Goal: Find specific fact: Find specific fact

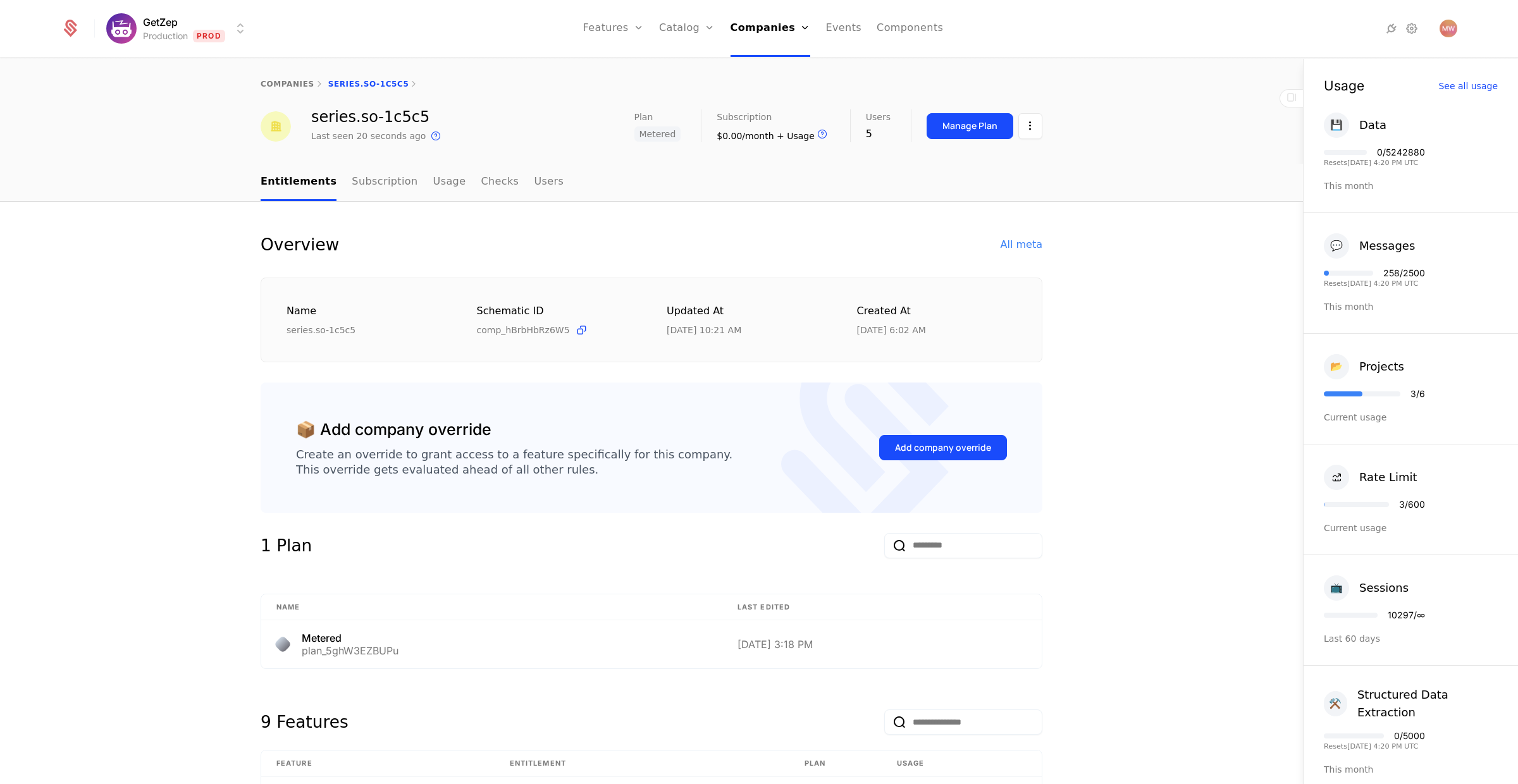
scroll to position [570, 0]
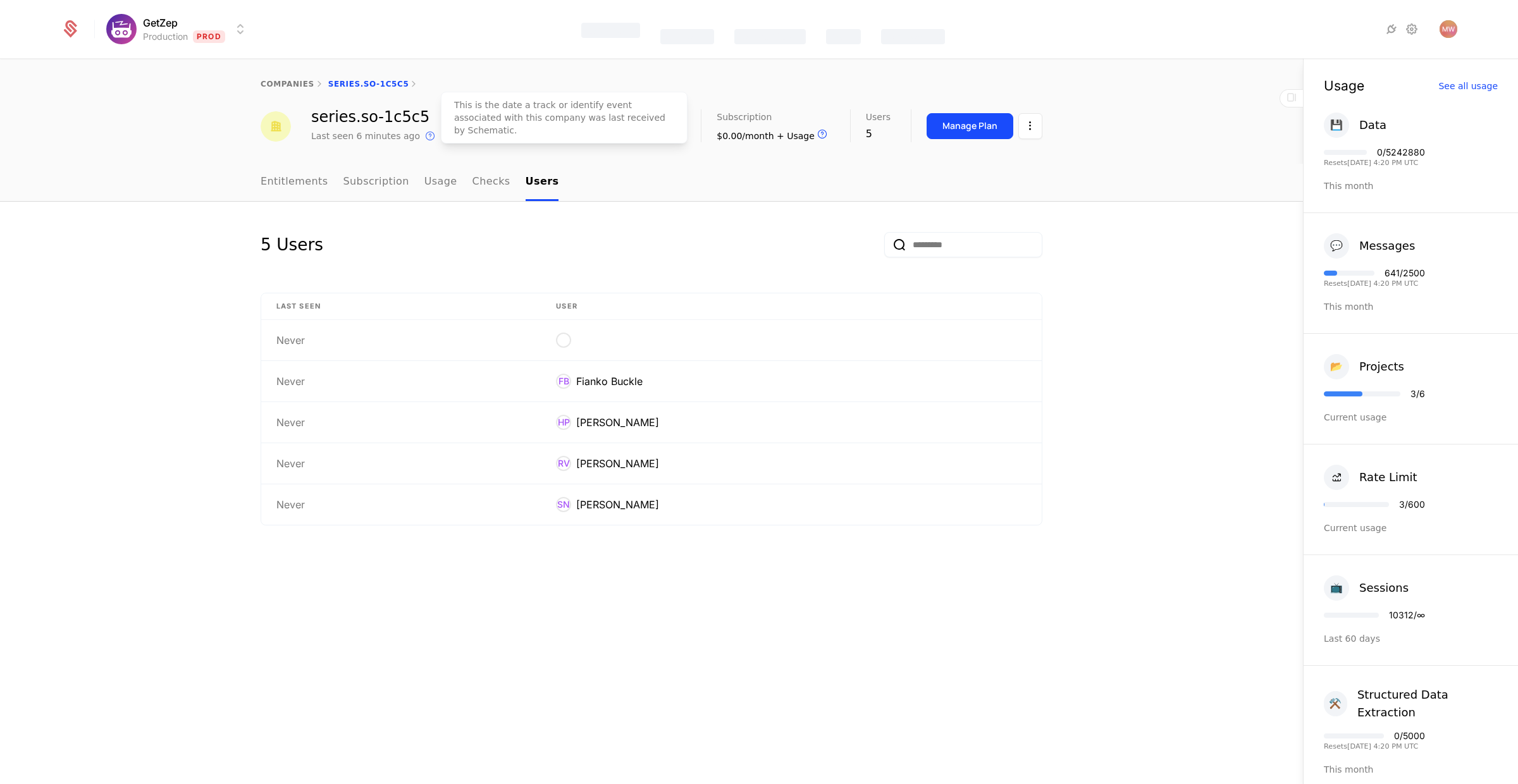
click at [451, 130] on div "This is the date a track or identify event associated with this company was las…" at bounding box center [564, 118] width 246 height 51
drag, startPoint x: 429, startPoint y: 119, endPoint x: 299, endPoint y: 121, distance: 130.0
click at [299, 121] on div "series.so-1c5c5 Last seen 6 minutes ago This is the date a track or identify ev…" at bounding box center [651, 127] width 782 height 34
copy div "series.so-1c5c5"
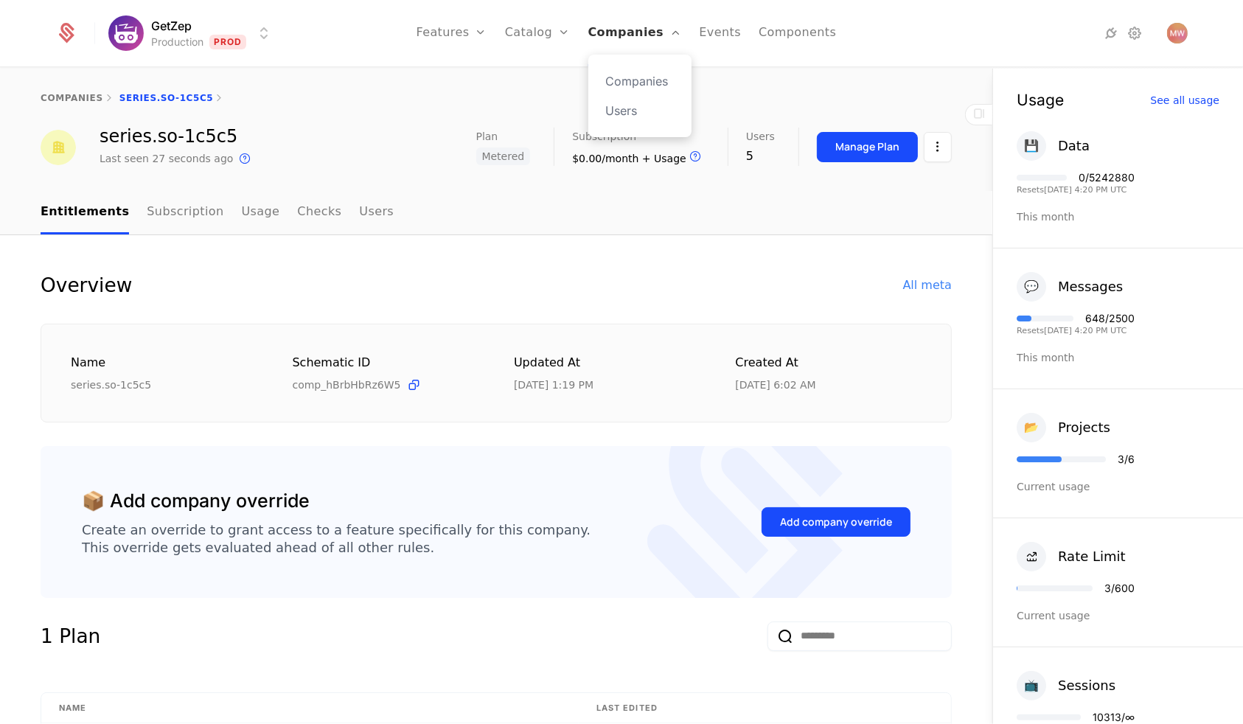
click at [648, 38] on link "Companies" at bounding box center [635, 33] width 94 height 66
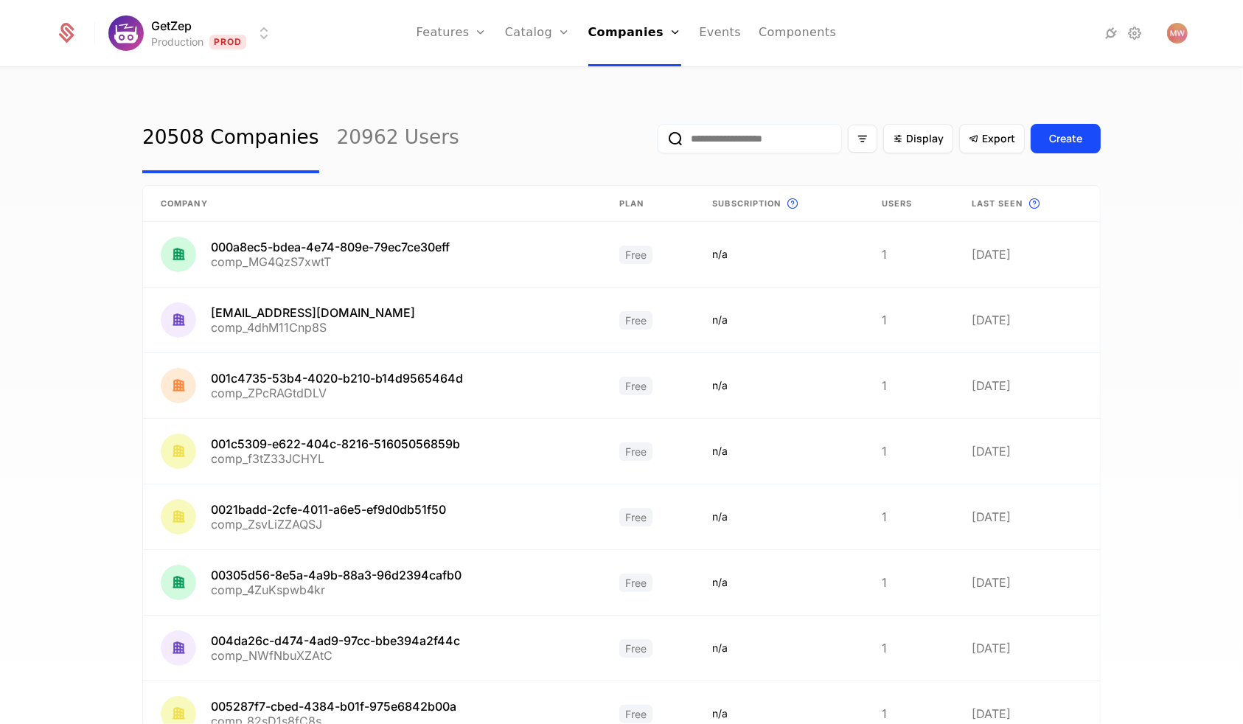
click at [717, 135] on input "email" at bounding box center [750, 138] width 184 height 29
paste input "**********"
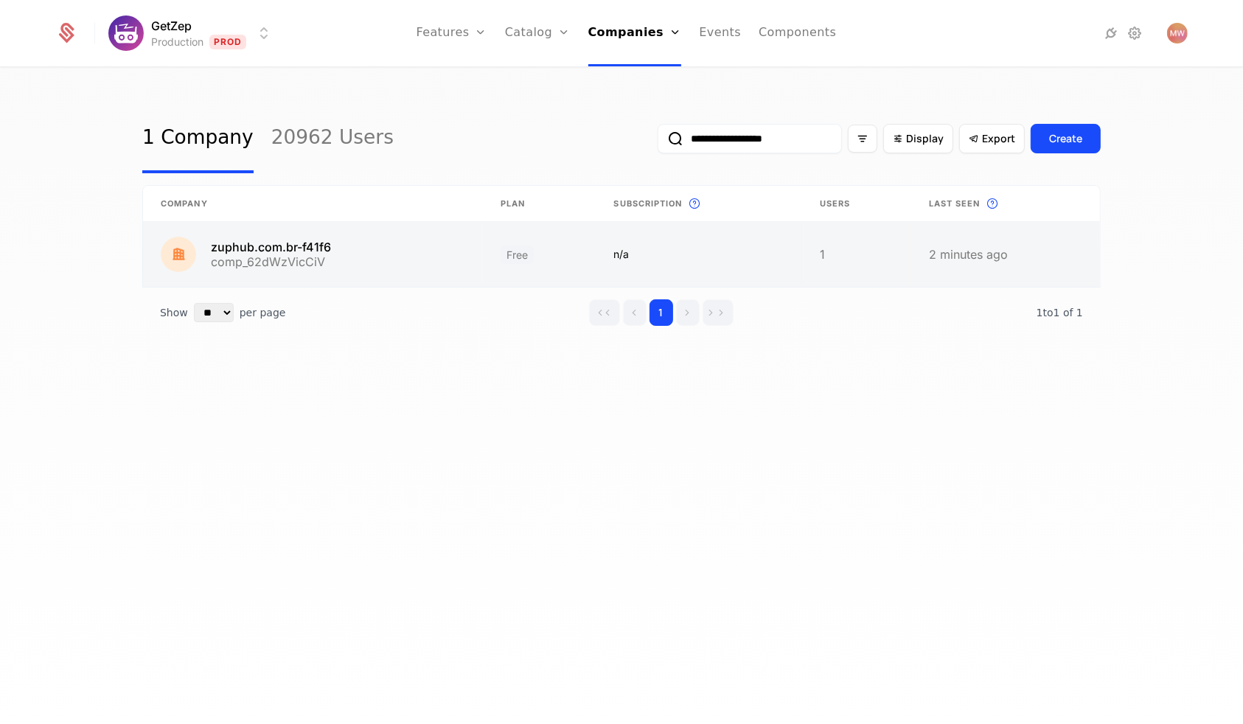
type input "**********"
click at [476, 246] on link at bounding box center [313, 254] width 340 height 65
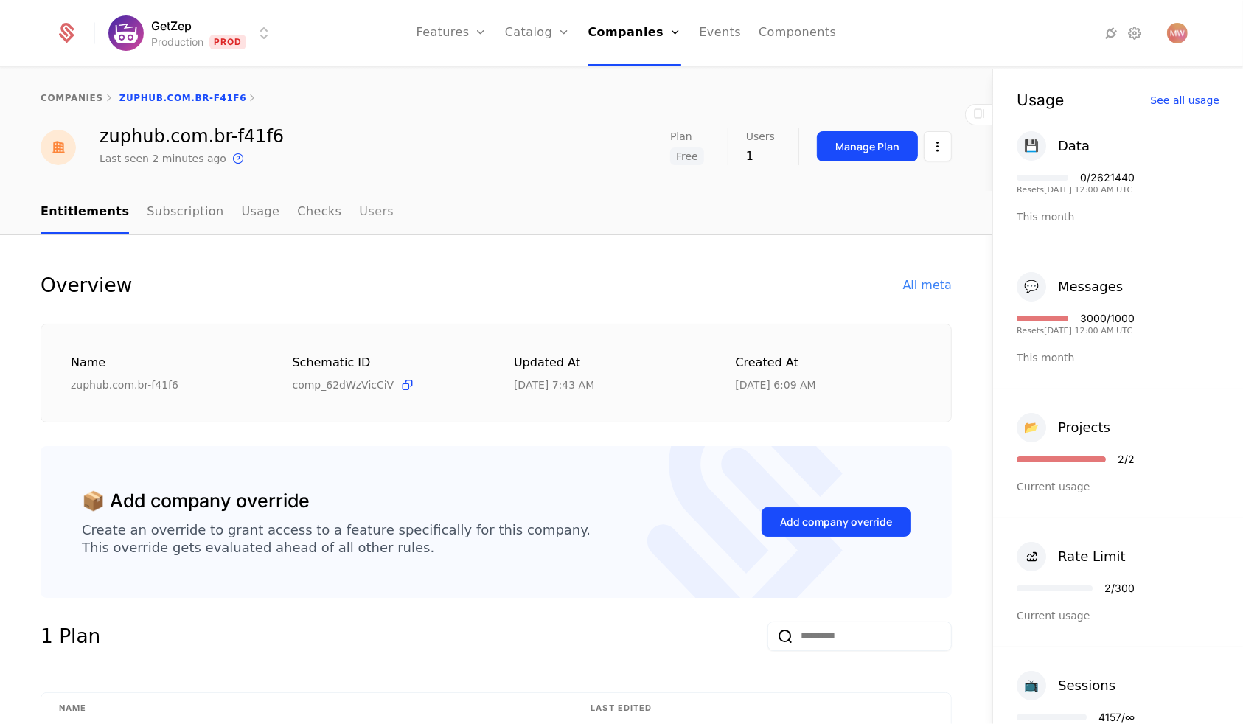
click at [359, 209] on link "Users" at bounding box center [376, 212] width 35 height 43
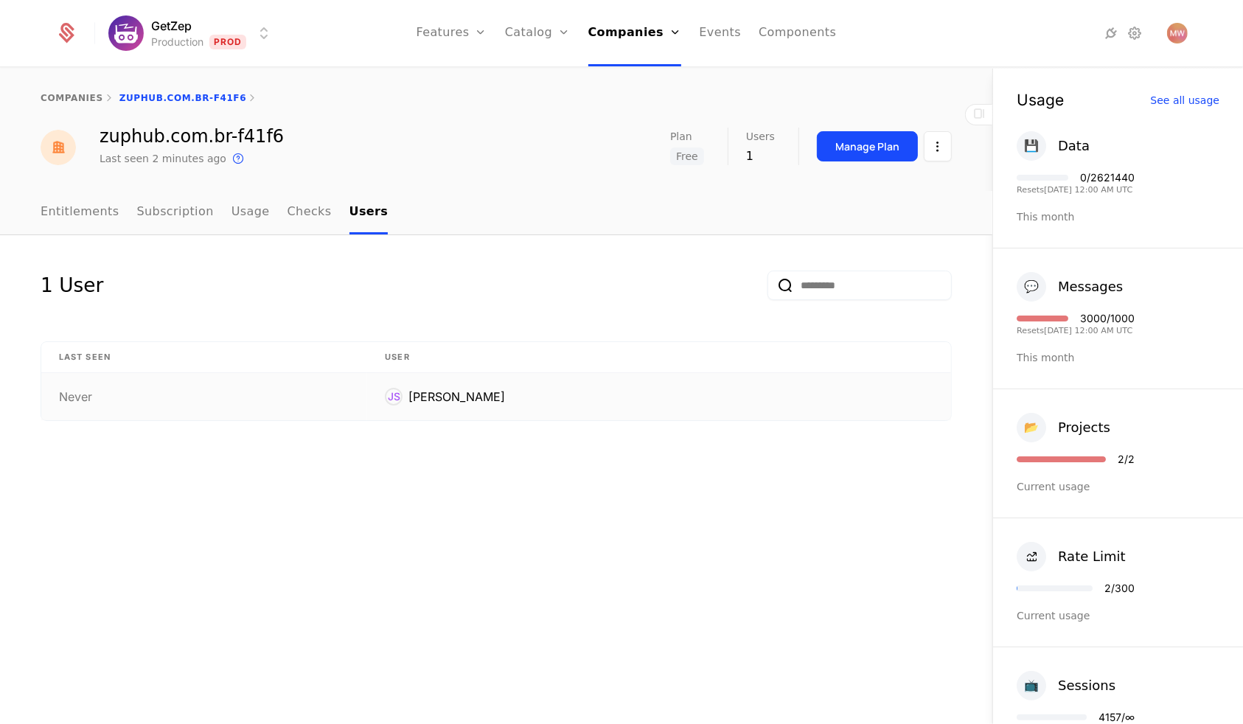
click at [467, 389] on div "[PERSON_NAME]" at bounding box center [456, 397] width 97 height 18
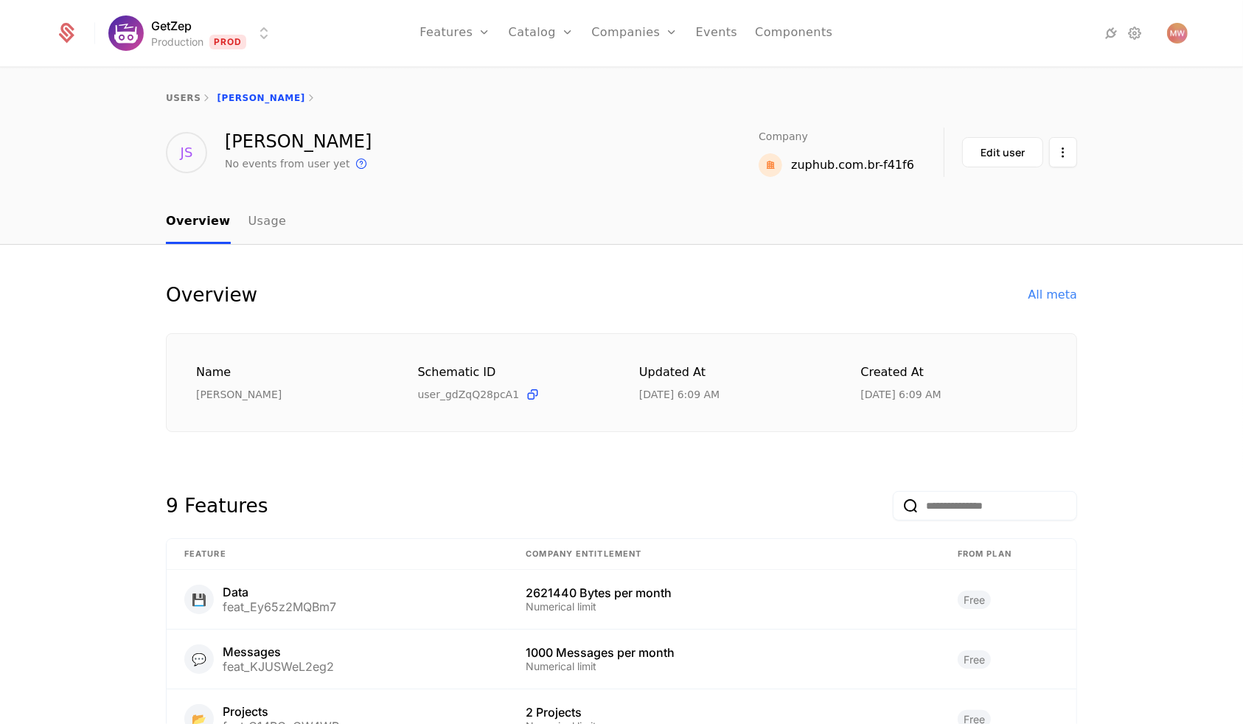
click at [272, 142] on div "[PERSON_NAME]" at bounding box center [298, 142] width 147 height 18
copy div "[PERSON_NAME]"
